Goal: Task Accomplishment & Management: Manage account settings

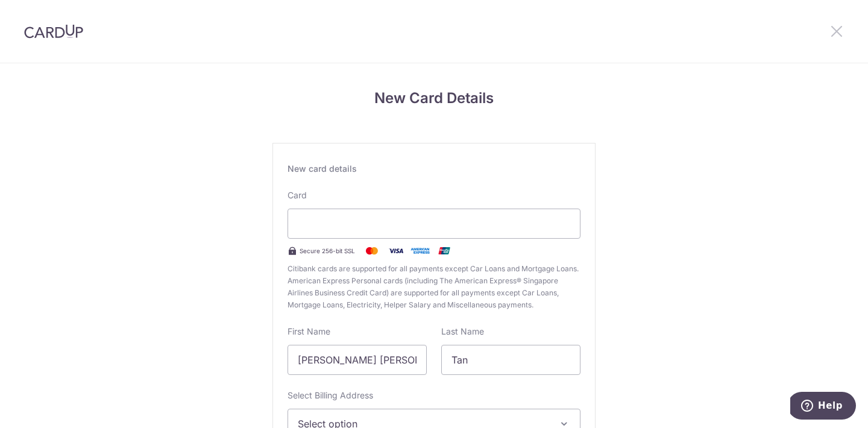
click at [835, 32] on icon at bounding box center [836, 30] width 14 height 15
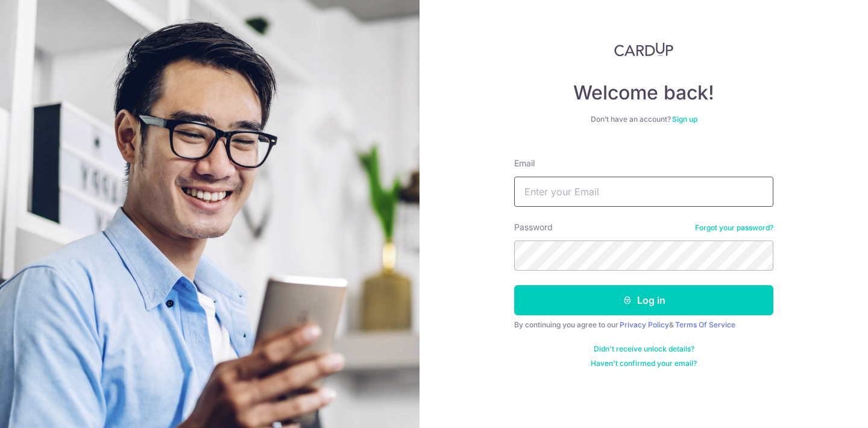
type input "rebekahstwx@gmail.com"
click at [643, 300] on button "Log in" at bounding box center [643, 300] width 259 height 30
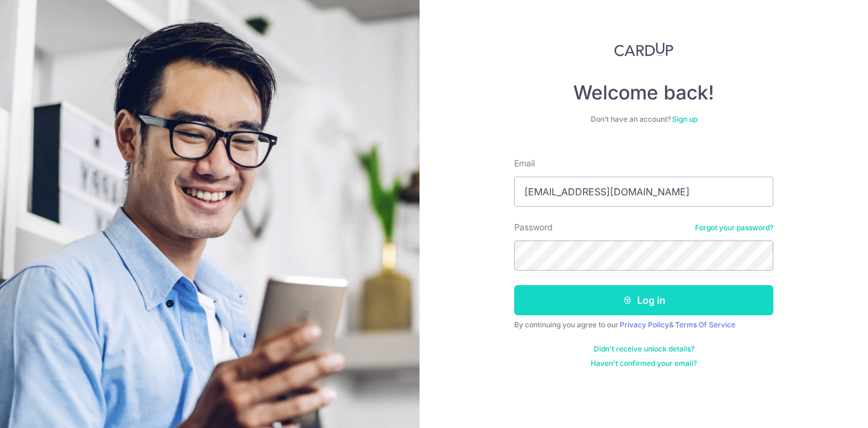
click at [577, 308] on button "Log in" at bounding box center [643, 300] width 259 height 30
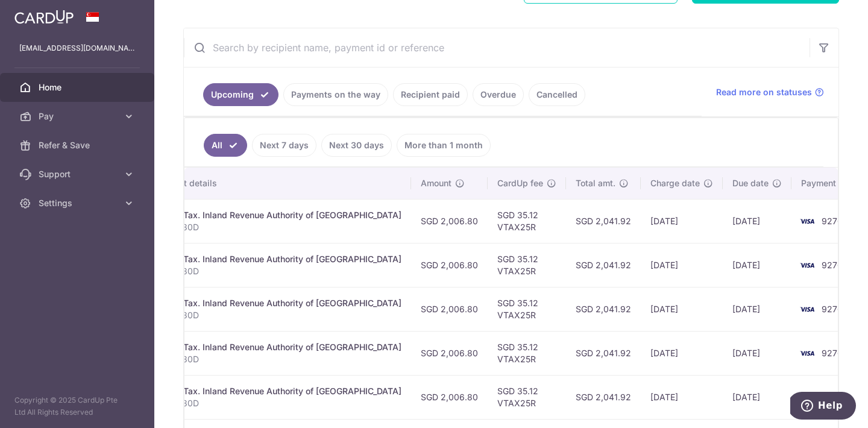
scroll to position [0, 287]
click at [110, 111] on span "Pay" at bounding box center [79, 116] width 80 height 12
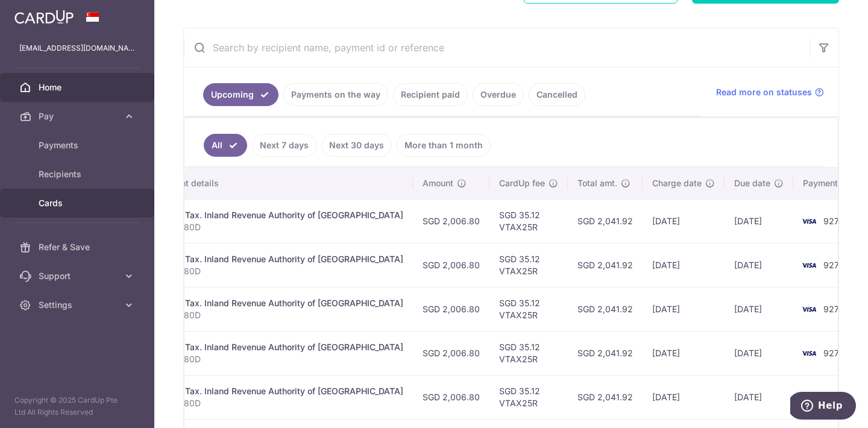
click at [64, 201] on span "Cards" at bounding box center [79, 203] width 80 height 12
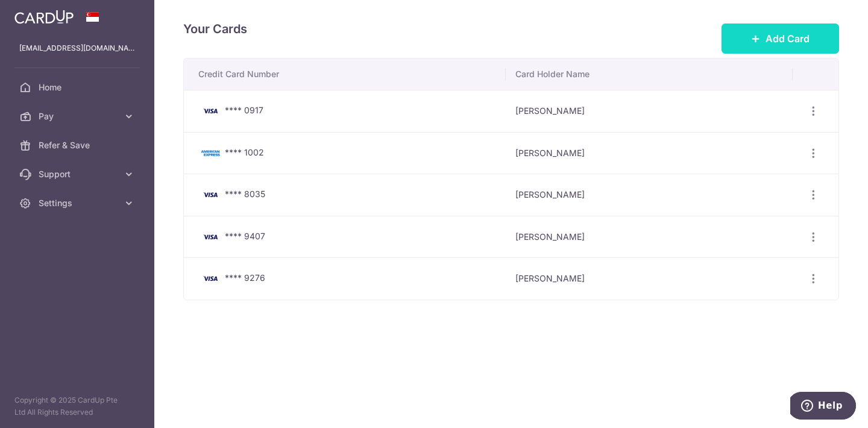
click at [801, 35] on span "Add Card" at bounding box center [787, 38] width 44 height 14
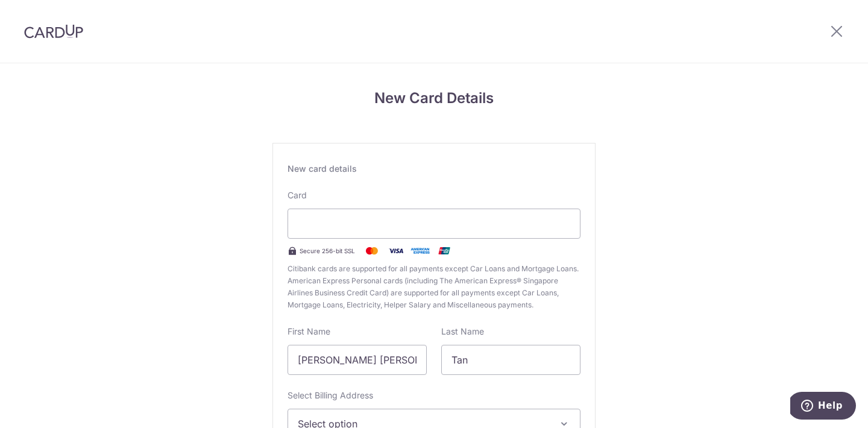
scroll to position [66, 0]
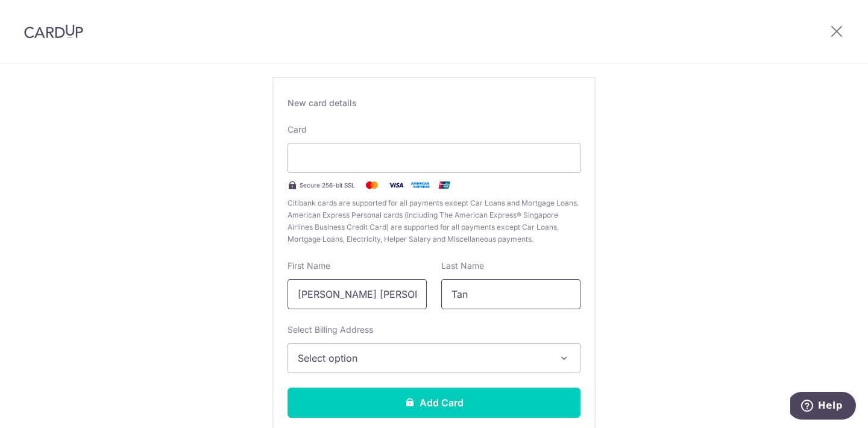
drag, startPoint x: 298, startPoint y: 293, endPoint x: 445, endPoint y: 302, distance: 147.3
click at [445, 302] on div "First Name Wenxuan Rebekah Sarah Last Name Tan" at bounding box center [433, 284] width 307 height 49
type input "Chia"
type input "Joel"
click at [443, 354] on span "Select option" at bounding box center [423, 358] width 251 height 14
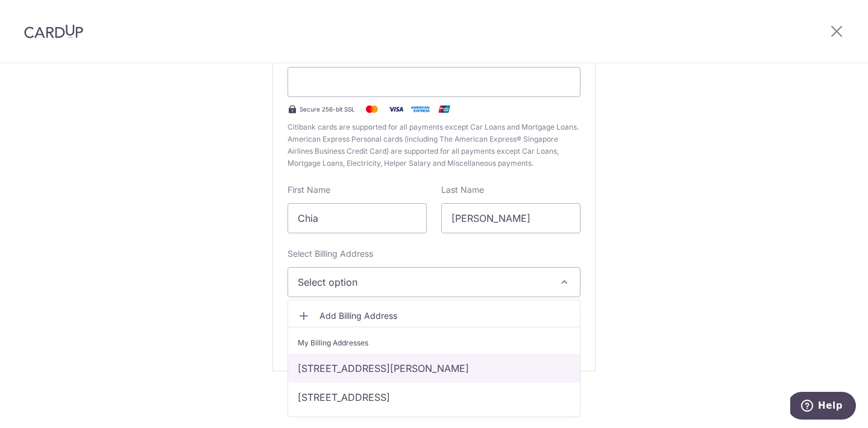
scroll to position [142, 0]
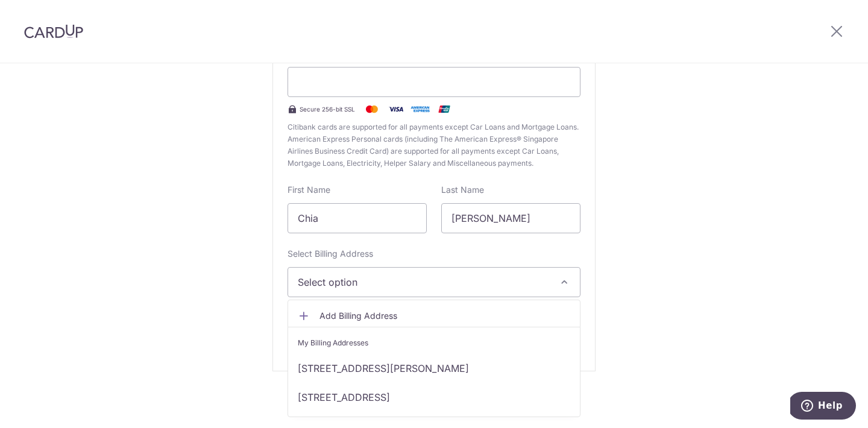
click at [375, 310] on span "Add Billing Address" at bounding box center [444, 316] width 251 height 12
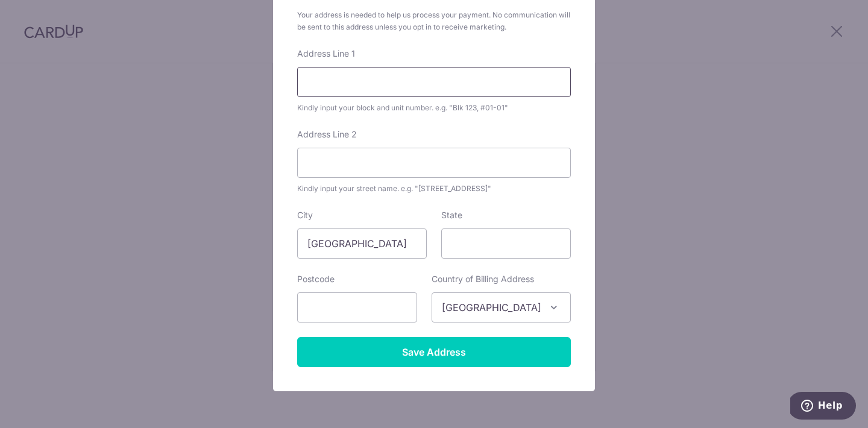
scroll to position [127, 0]
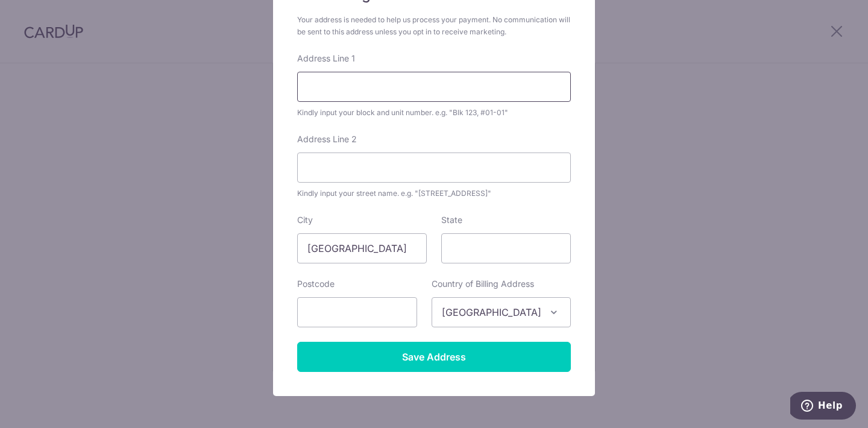
click at [550, 88] on input "Address Line 1" at bounding box center [434, 87] width 274 height 30
type input "25 Fernvale Road, High Park Residences #05-20"
type input "797639"
click at [553, 87] on input "25 Fernvale Road, High Park Residences #05-20" at bounding box center [434, 87] width 274 height 30
click at [483, 86] on input "15 Anchorvale Crescent, Bellewaters #04-12" at bounding box center [434, 87] width 274 height 30
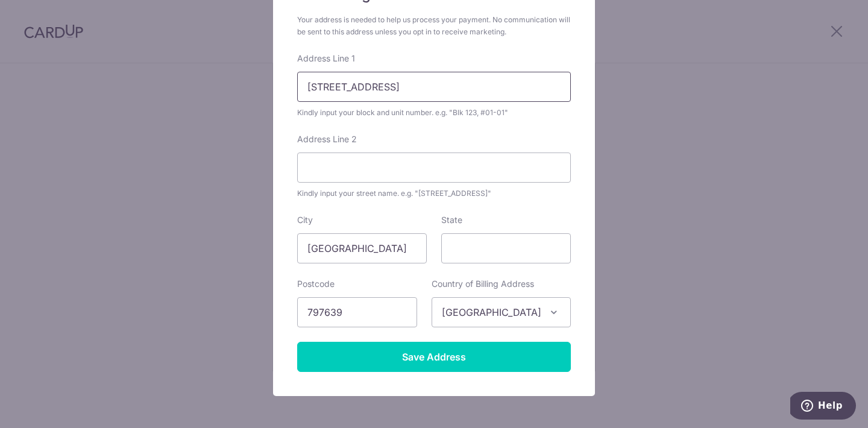
drag, startPoint x: 423, startPoint y: 86, endPoint x: 549, endPoint y: 90, distance: 126.0
click at [549, 90] on input "15 Anchorvale Crescent, Bellewaters #04-12" at bounding box center [434, 87] width 274 height 30
type input "15 Anchorvale Crescent,"
paste input "Bellewaters #04-12"
type input "Bellewaters #04-12"
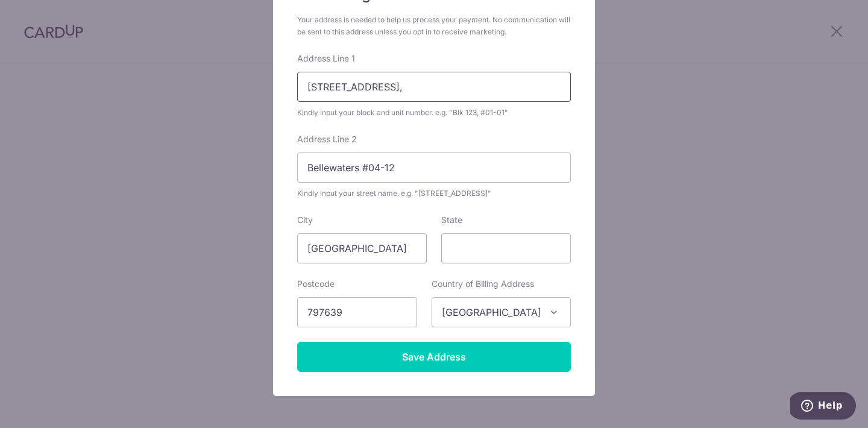
click at [435, 89] on input "15 Anchorvale Crescent," at bounding box center [434, 87] width 274 height 30
type input "15 Anchorvale Crescent"
click at [552, 248] on input "State" at bounding box center [506, 248] width 130 height 30
click at [496, 252] on input "State" at bounding box center [506, 248] width 130 height 30
type input "Singapore"
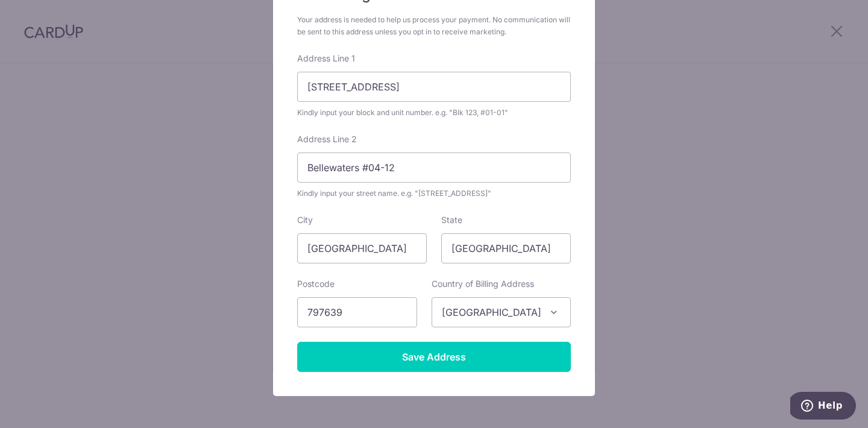
click at [374, 328] on form "Your address is needed to help us process your payment. No communication will b…" at bounding box center [434, 193] width 274 height 358
click at [407, 310] on input "797639" at bounding box center [357, 312] width 120 height 30
type input "544651"
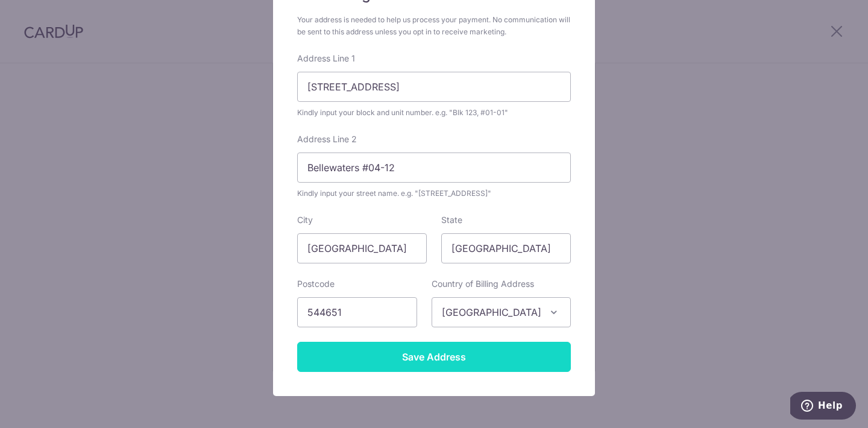
click at [404, 355] on input "Save Address" at bounding box center [434, 357] width 274 height 30
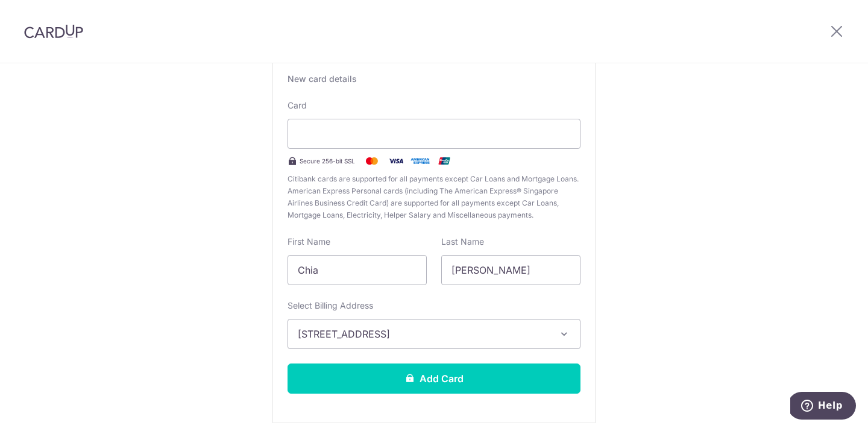
scroll to position [83, 0]
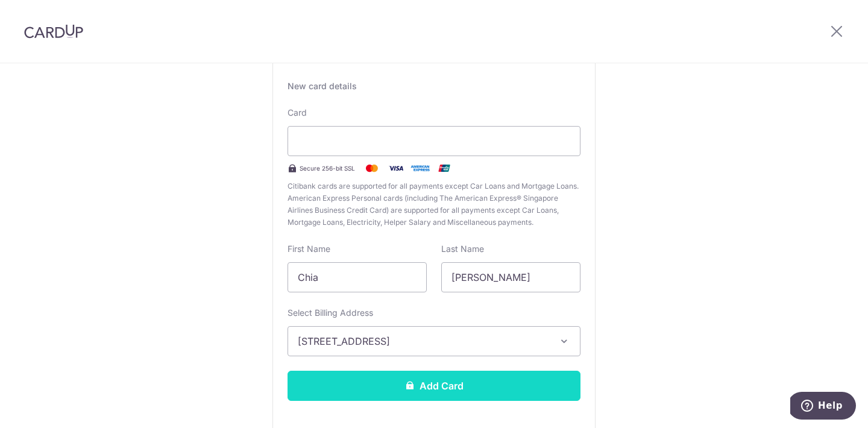
click at [401, 381] on button "Add Card" at bounding box center [433, 386] width 293 height 30
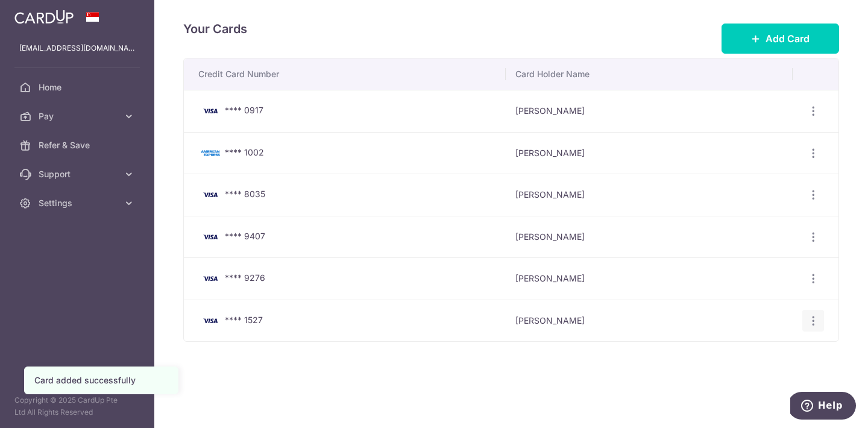
click at [817, 324] on icon "button" at bounding box center [813, 321] width 13 height 13
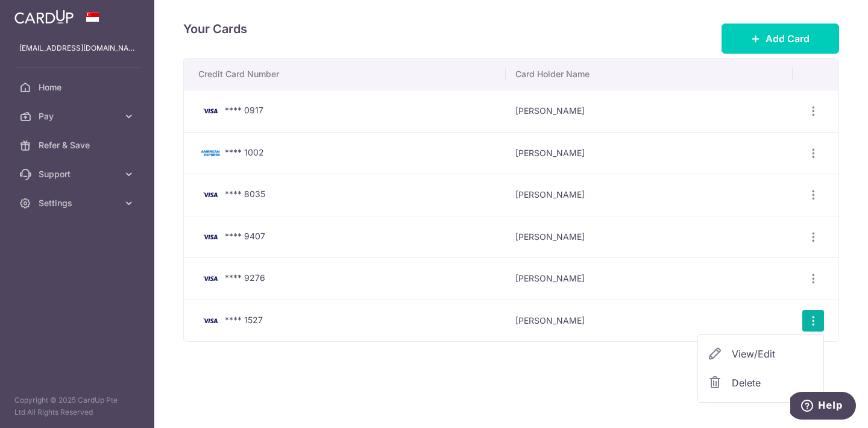
click at [758, 346] on span "View/Edit" at bounding box center [772, 353] width 82 height 14
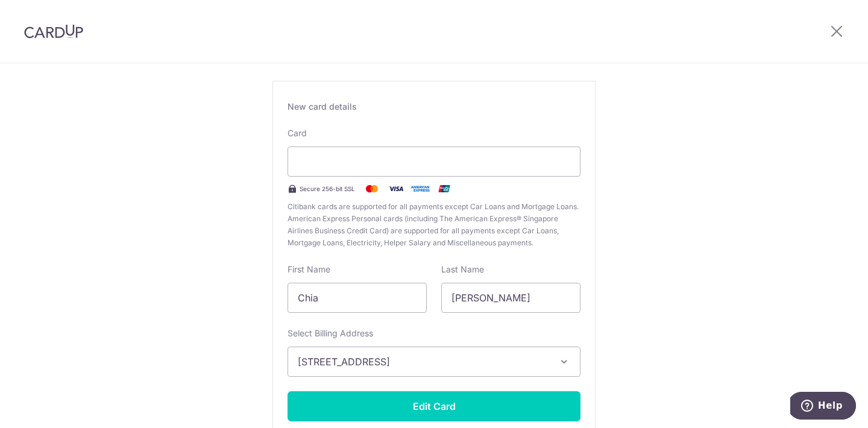
scroll to position [63, 0]
drag, startPoint x: 324, startPoint y: 296, endPoint x: 261, endPoint y: 295, distance: 62.1
click at [261, 295] on div "Edit card ending with 1527 New card details Card Secure 256-bit SSL Citibank ca…" at bounding box center [434, 254] width 868 height 506
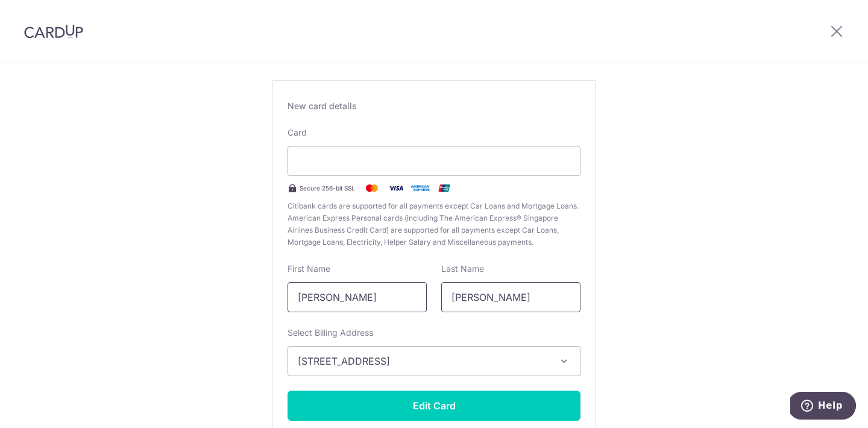
type input "Joel"
drag, startPoint x: 492, startPoint y: 300, endPoint x: 399, endPoint y: 299, distance: 92.8
click at [399, 299] on div "First Name Joel Last Name Joel" at bounding box center [433, 287] width 307 height 49
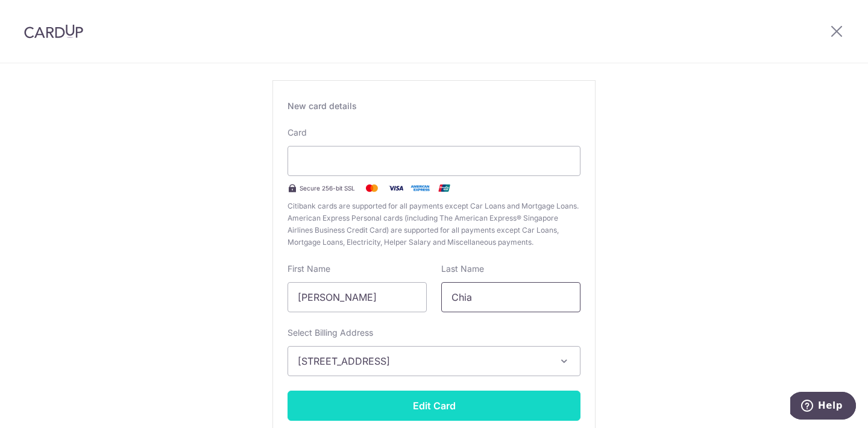
type input "Chia"
click at [426, 402] on button "Edit Card" at bounding box center [433, 405] width 293 height 30
click at [415, 399] on button "Edit Card" at bounding box center [433, 405] width 293 height 30
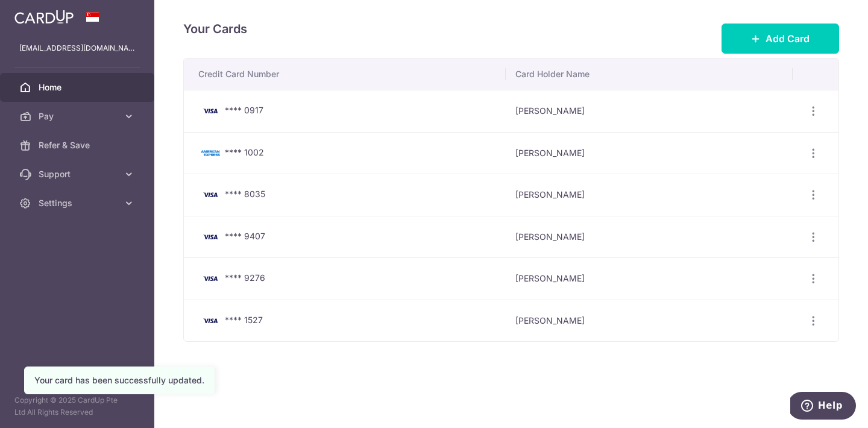
click at [108, 82] on span "Home" at bounding box center [79, 87] width 80 height 12
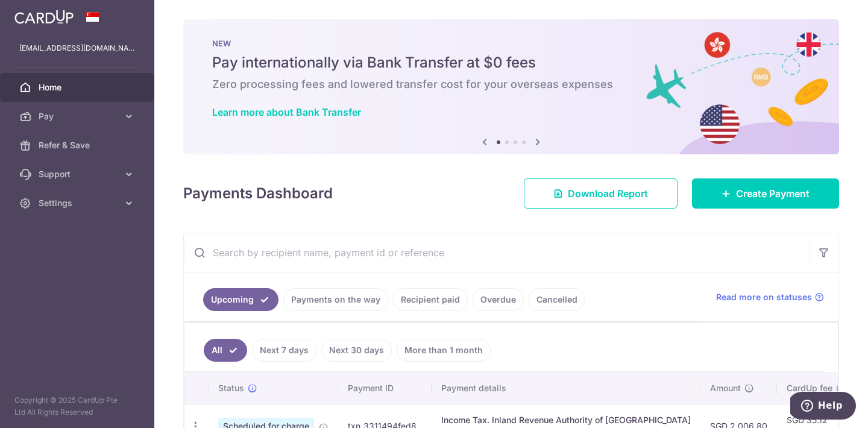
scroll to position [174, 0]
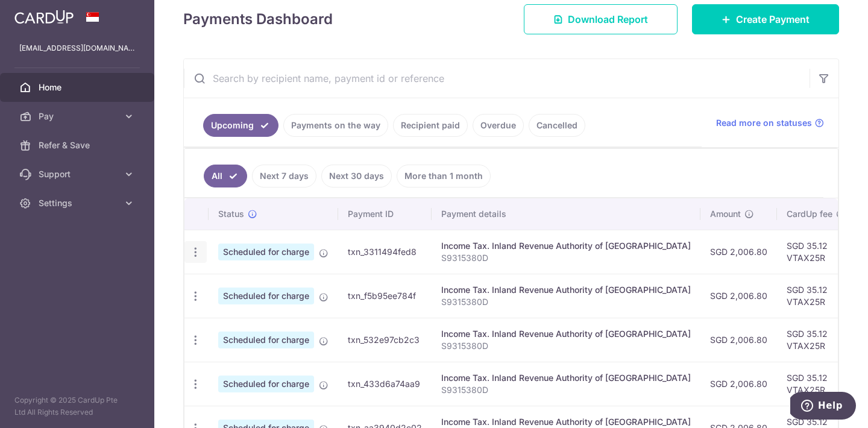
click at [195, 252] on icon "button" at bounding box center [195, 252] width 13 height 13
click at [260, 284] on span "Update payment" at bounding box center [260, 285] width 82 height 14
radio input "true"
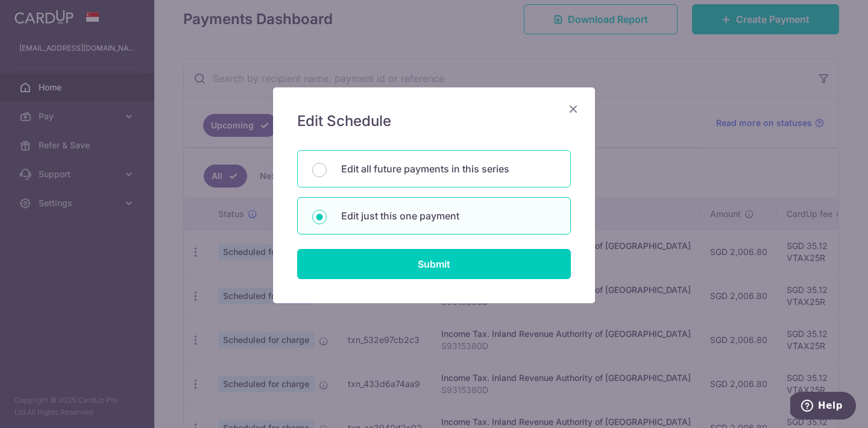
click at [405, 180] on div "Edit all future payments in this series" at bounding box center [434, 168] width 274 height 37
radio input "true"
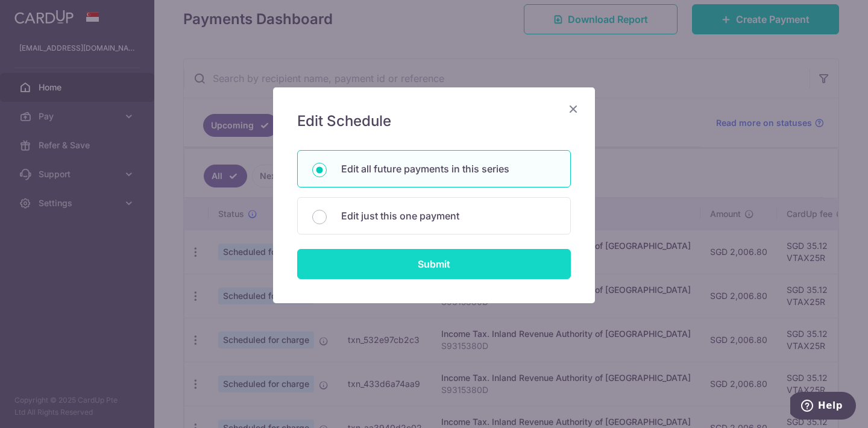
click at [413, 262] on input "Submit" at bounding box center [434, 264] width 274 height 30
radio input "true"
type input "2,006.80"
type input "S9315380D"
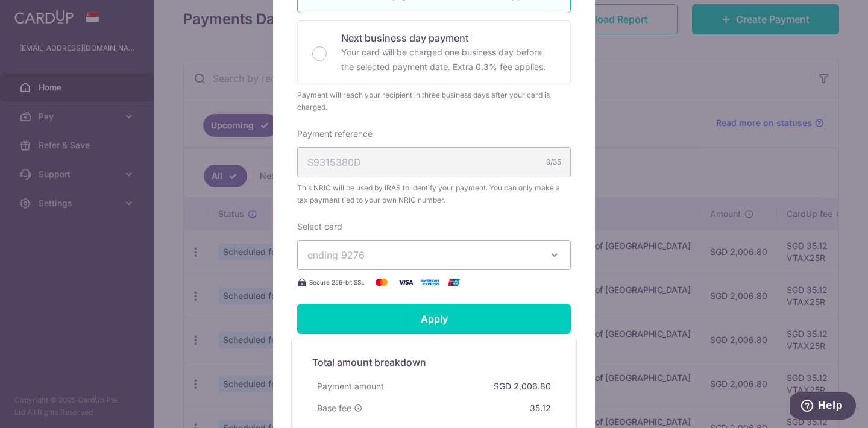
scroll to position [419, 0]
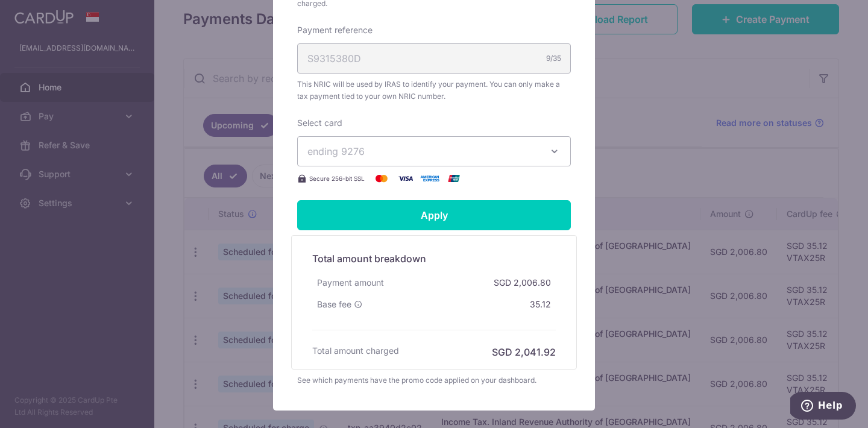
click at [549, 157] on button "ending 9276" at bounding box center [434, 151] width 274 height 30
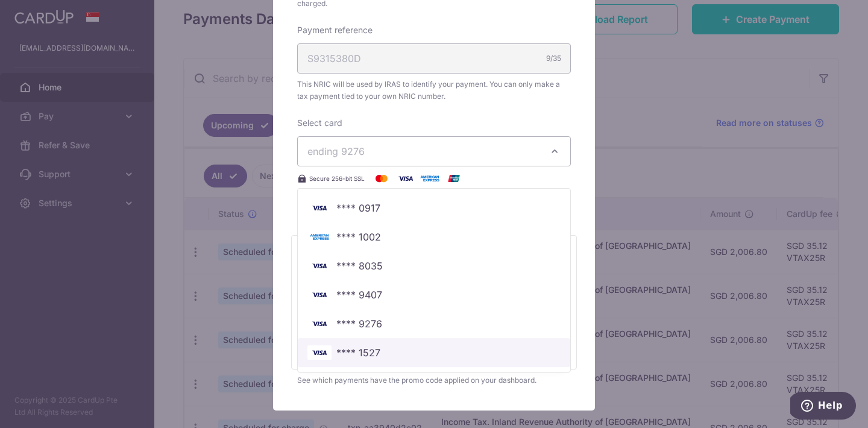
click at [392, 351] on span "**** 1527" at bounding box center [433, 352] width 253 height 14
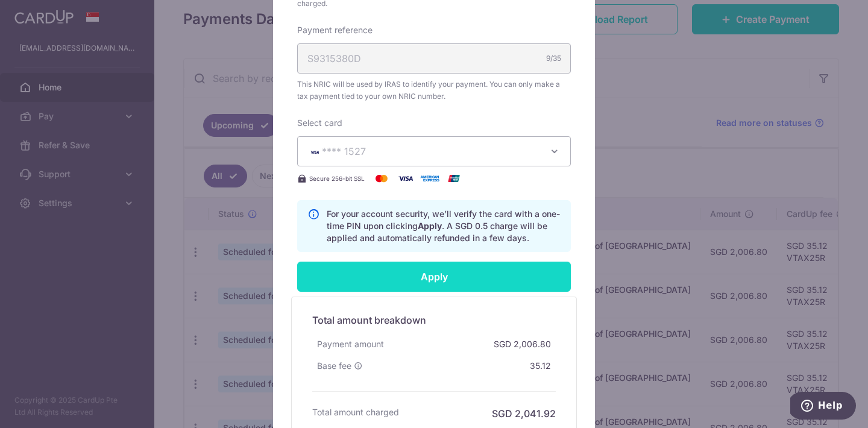
click at [461, 284] on input "Apply" at bounding box center [434, 276] width 274 height 30
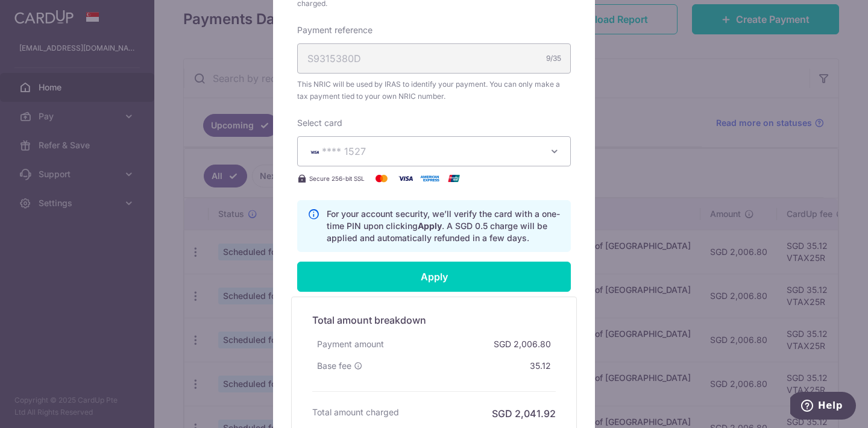
type input "Successfully Applied"
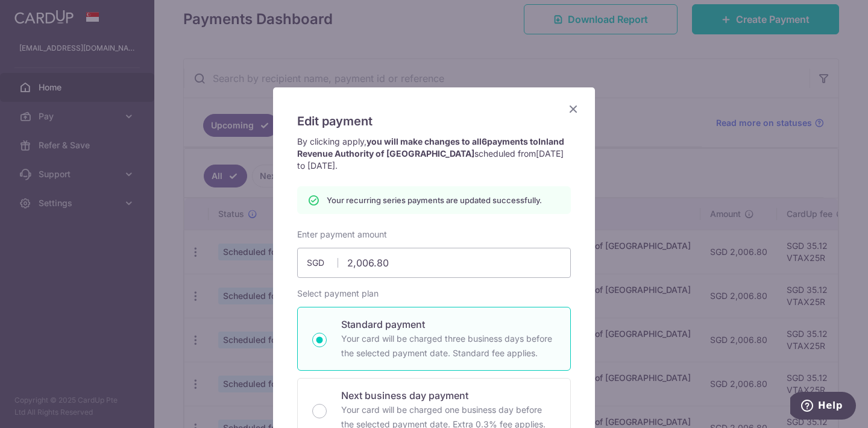
scroll to position [0, 0]
click at [660, 110] on div "Edit payment By clicking apply, you will make changes to all 6 payments to Inla…" at bounding box center [434, 214] width 868 height 428
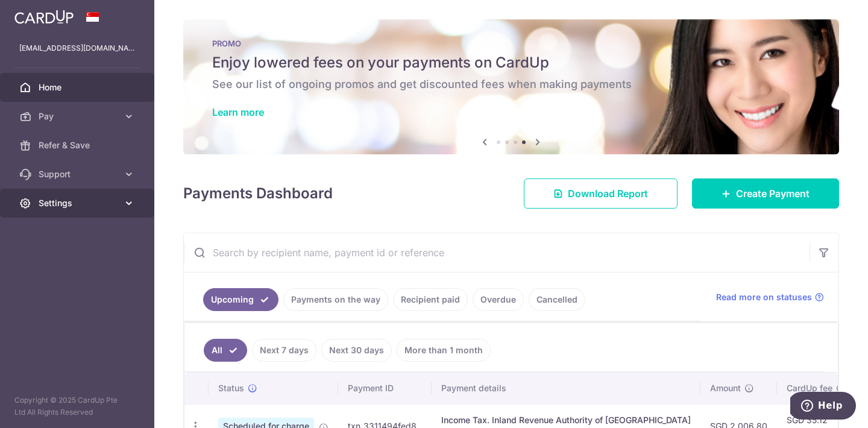
click at [75, 212] on link "Settings" at bounding box center [77, 203] width 154 height 29
drag, startPoint x: 67, startPoint y: 262, endPoint x: 84, endPoint y: 94, distance: 168.9
click at [67, 262] on span "Logout" at bounding box center [79, 261] width 80 height 12
